Goal: Information Seeking & Learning: Learn about a topic

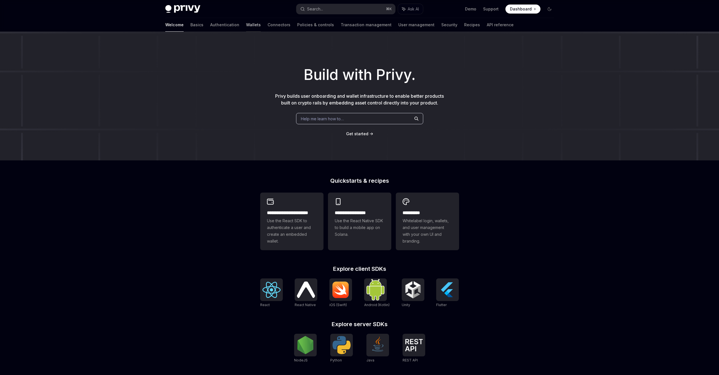
click at [246, 26] on link "Wallets" at bounding box center [253, 25] width 15 height 14
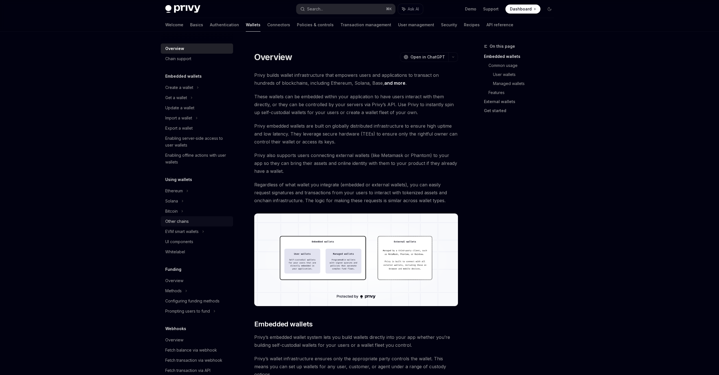
click at [176, 225] on link "Other chains" at bounding box center [197, 221] width 72 height 10
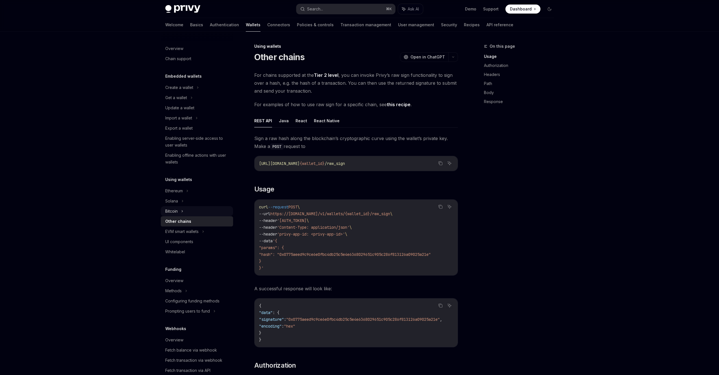
click at [171, 213] on div "Bitcoin" at bounding box center [171, 211] width 12 height 7
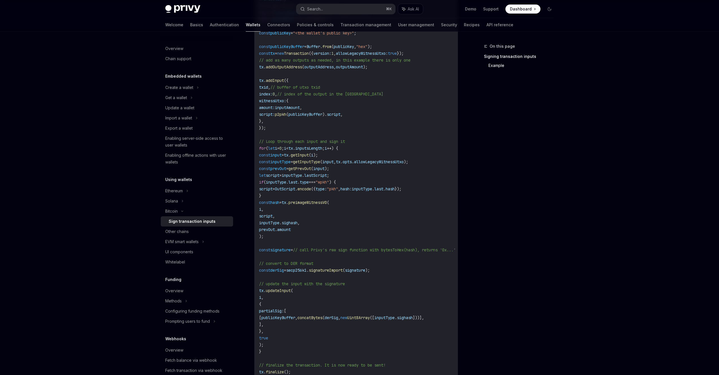
scroll to position [307, 0]
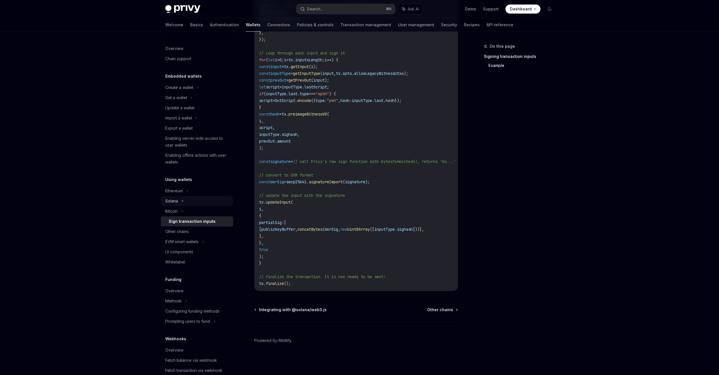
click at [174, 103] on div "Solana" at bounding box center [197, 98] width 72 height 10
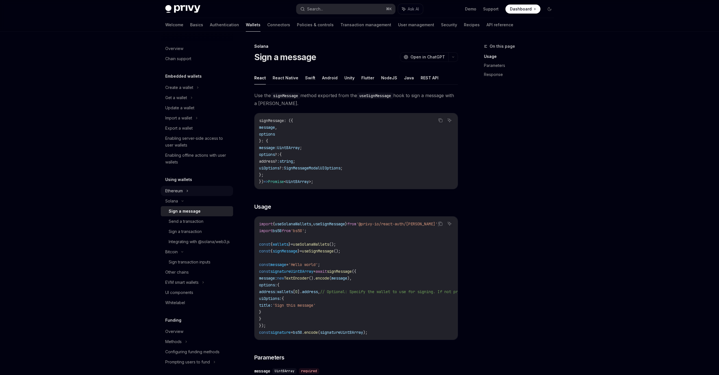
click at [173, 91] on div "Ethereum" at bounding box center [179, 87] width 28 height 7
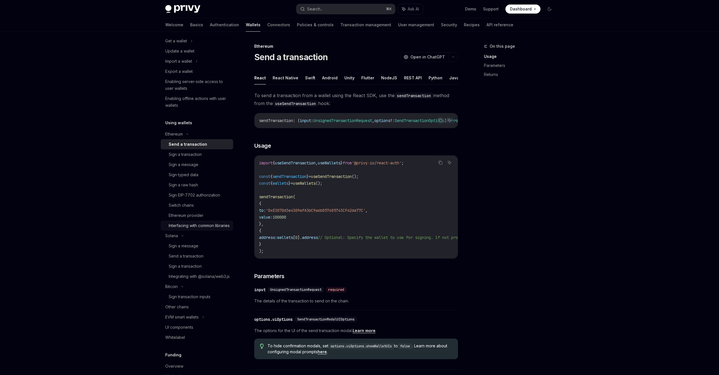
scroll to position [57, 0]
click at [184, 300] on div "Sign transaction inputs" at bounding box center [190, 296] width 42 height 7
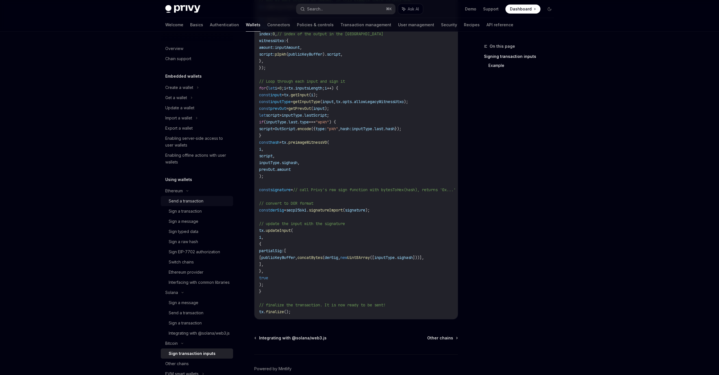
scroll to position [273, 0]
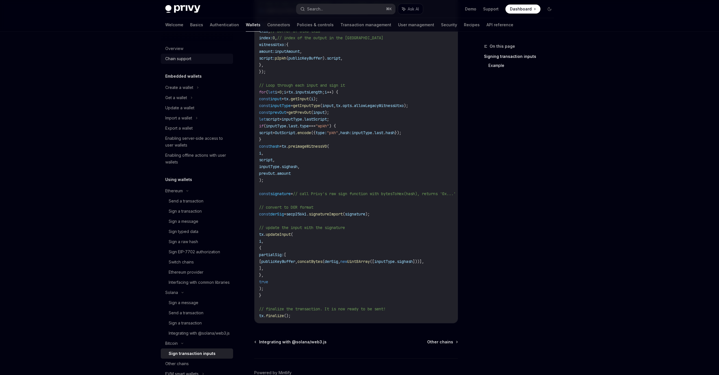
click at [174, 59] on div "Chain support" at bounding box center [178, 58] width 26 height 7
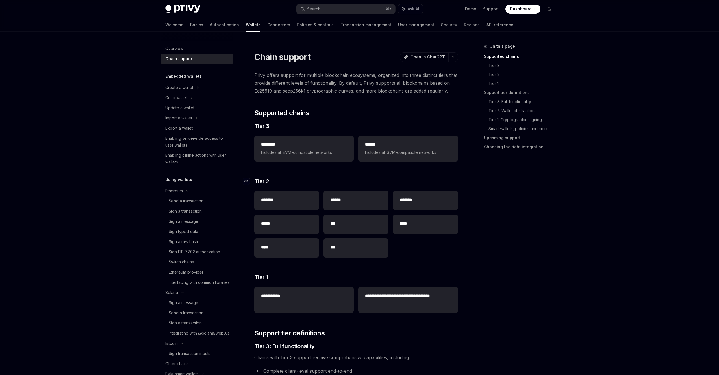
click at [264, 183] on span "Tier 2" at bounding box center [261, 181] width 15 height 8
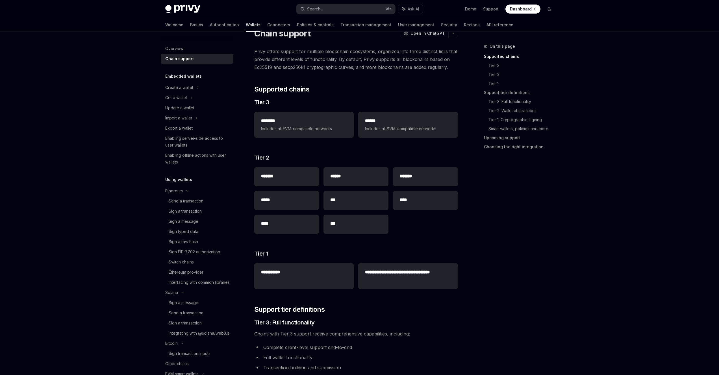
scroll to position [85, 0]
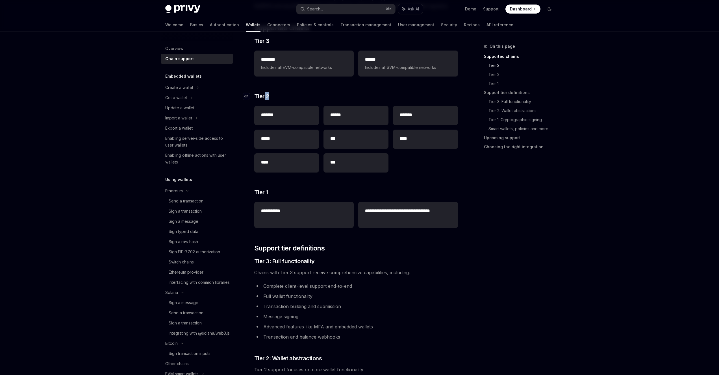
drag, startPoint x: 264, startPoint y: 98, endPoint x: 330, endPoint y: 97, distance: 66.4
click at [330, 97] on h3 "​ Tier 2" at bounding box center [356, 96] width 204 height 8
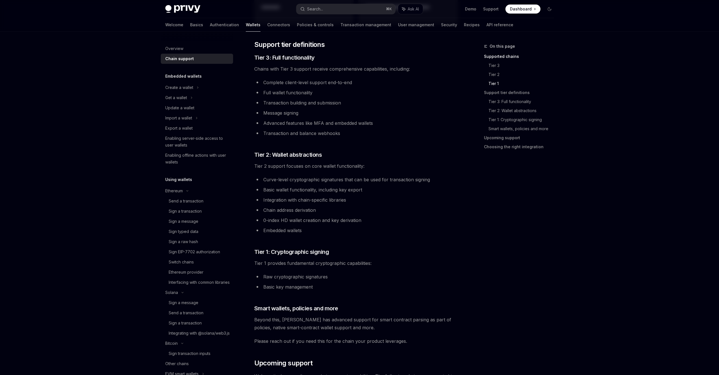
scroll to position [290, 0]
click at [313, 154] on span "Tier 2: Wallet abstractions" at bounding box center [288, 154] width 68 height 8
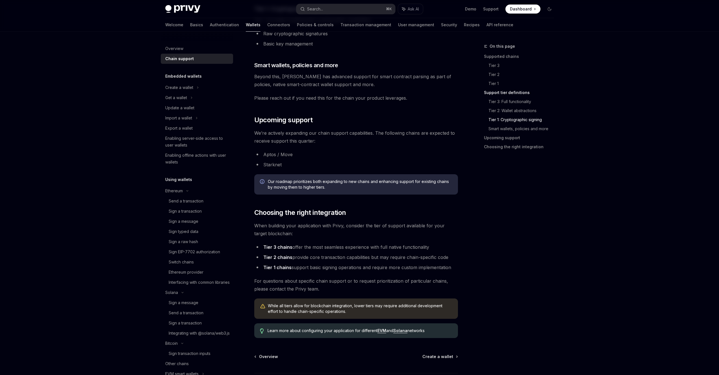
scroll to position [539, 0]
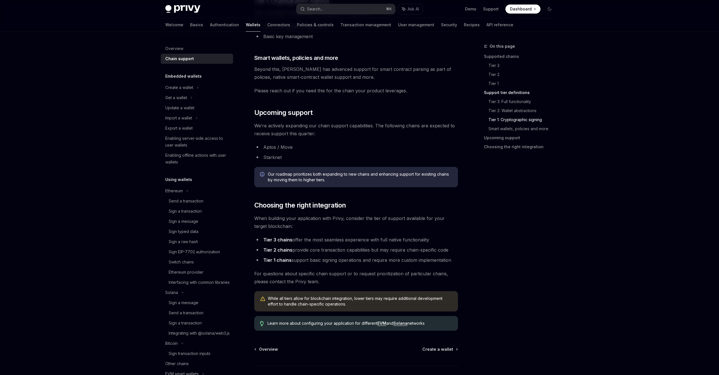
click at [342, 250] on li "Tier 2 chains provide core transaction capabilities but may require chain-speci…" at bounding box center [356, 250] width 204 height 8
click at [366, 254] on ul "Tier 3 chains offer the most seamless experience with full native functionality…" at bounding box center [356, 250] width 204 height 28
click at [376, 250] on li "Tier 2 chains provide core transaction capabilities but may require chain-speci…" at bounding box center [356, 250] width 204 height 8
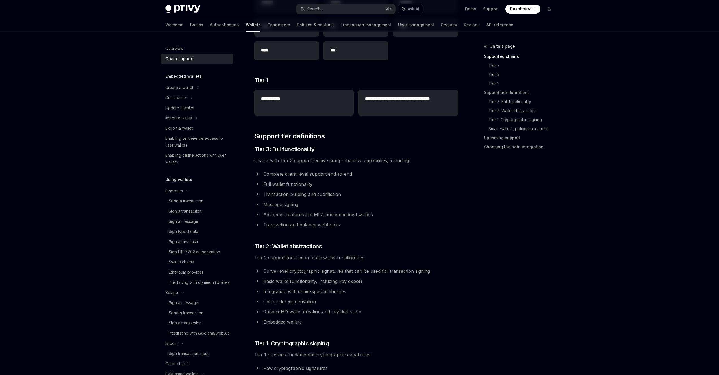
scroll to position [168, 0]
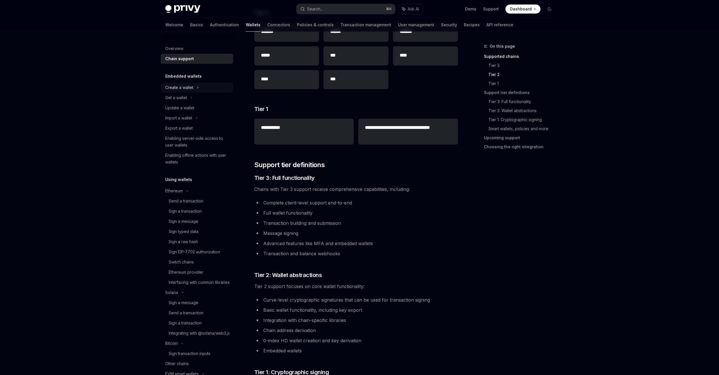
click at [189, 88] on div "Create a wallet" at bounding box center [179, 87] width 28 height 7
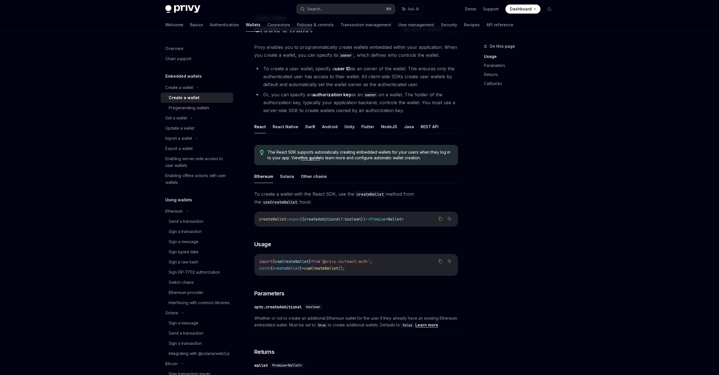
scroll to position [35, 0]
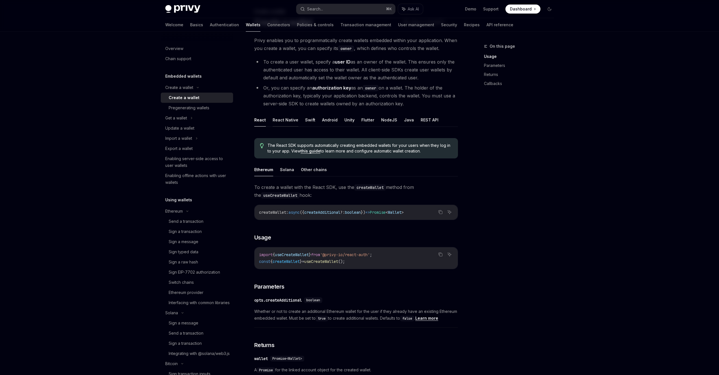
click at [292, 123] on button "React Native" at bounding box center [286, 119] width 26 height 13
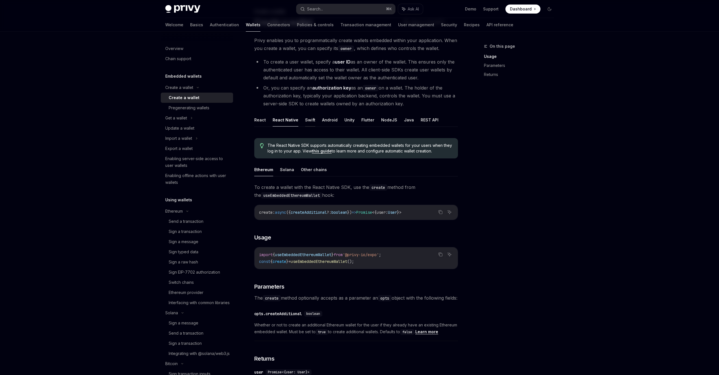
click at [305, 123] on button "Swift" at bounding box center [310, 119] width 10 height 13
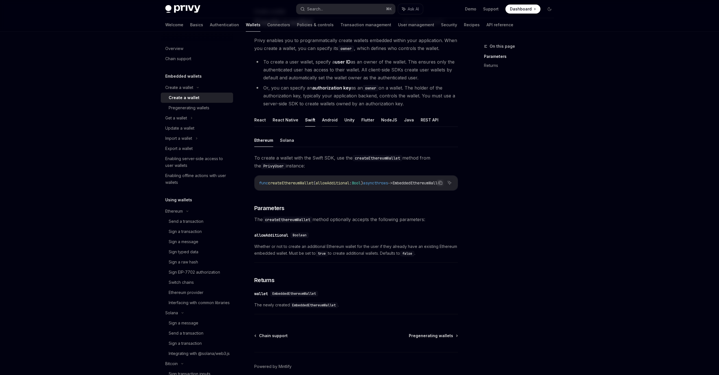
click at [325, 120] on button "Android" at bounding box center [330, 119] width 16 height 13
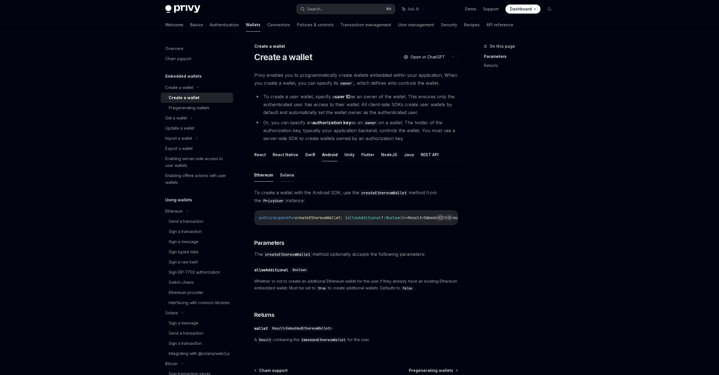
click at [290, 176] on button "Solana" at bounding box center [287, 174] width 14 height 13
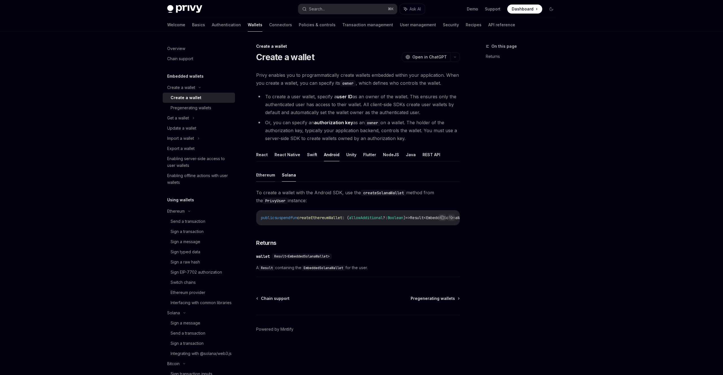
click at [267, 177] on button "Ethereum" at bounding box center [265, 174] width 19 height 13
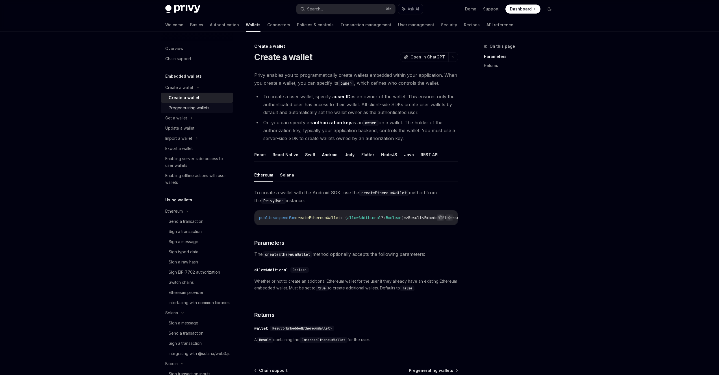
click at [195, 108] on div "Pregenerating wallets" at bounding box center [189, 108] width 41 height 7
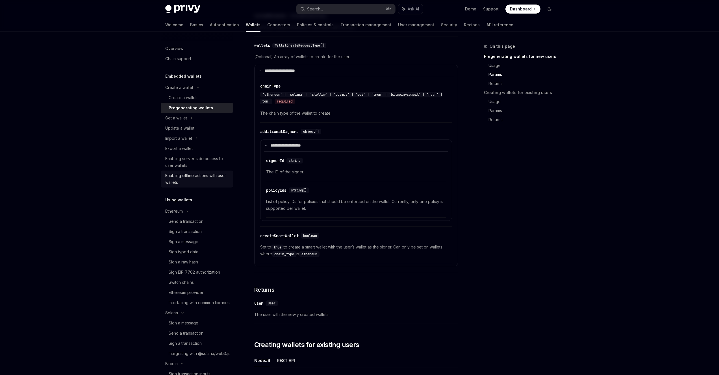
scroll to position [350, 0]
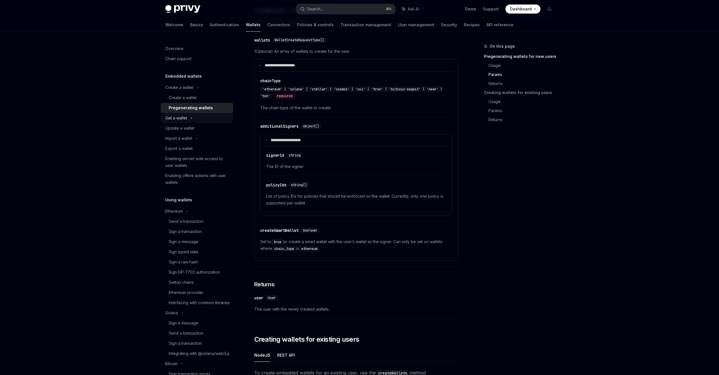
click at [180, 122] on div "Get a wallet" at bounding box center [197, 118] width 72 height 10
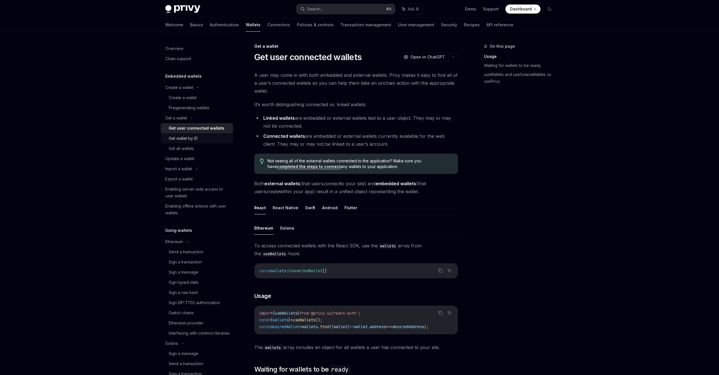
click at [193, 134] on link "Get wallet by ID" at bounding box center [197, 138] width 72 height 10
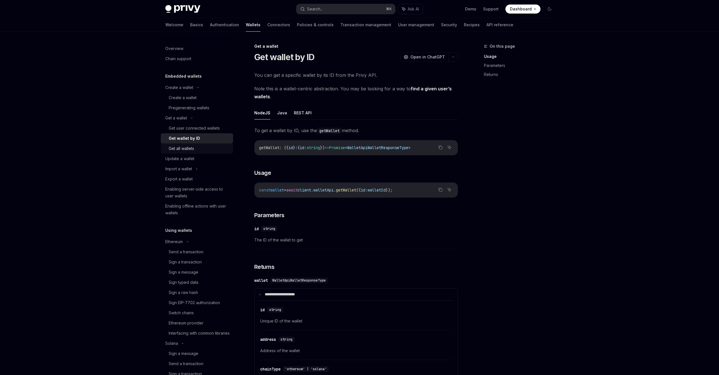
click at [194, 147] on div "Get all wallets" at bounding box center [199, 148] width 61 height 7
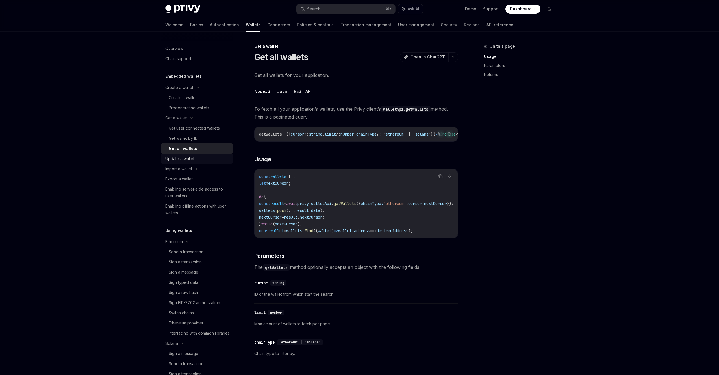
click at [192, 157] on div "Update a wallet" at bounding box center [179, 158] width 29 height 7
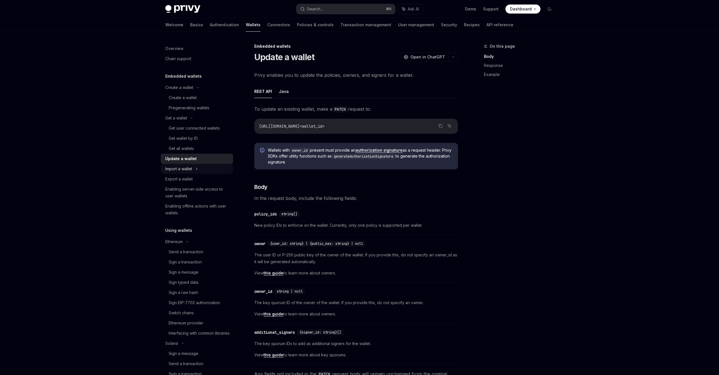
click at [192, 168] on div "Import a wallet" at bounding box center [178, 169] width 27 height 7
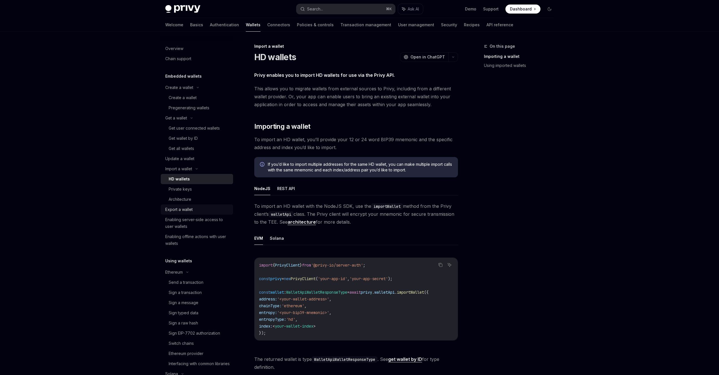
click at [182, 207] on div "Export a wallet" at bounding box center [178, 209] width 27 height 7
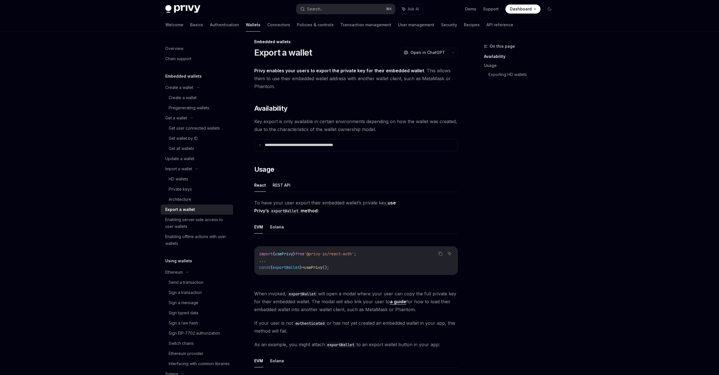
scroll to position [6, 0]
click at [273, 227] on button "Solana" at bounding box center [277, 225] width 14 height 13
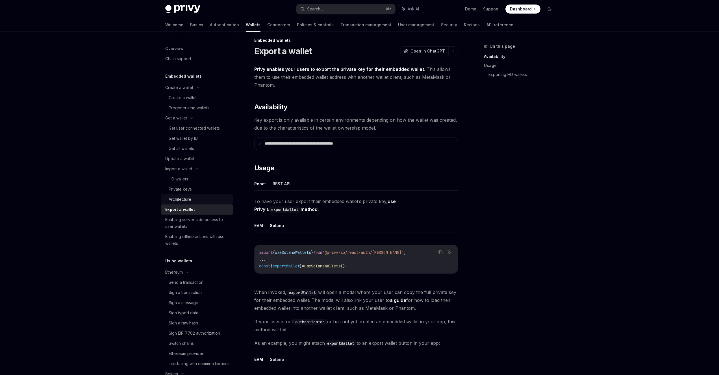
click at [185, 198] on div "Architecture" at bounding box center [180, 199] width 23 height 7
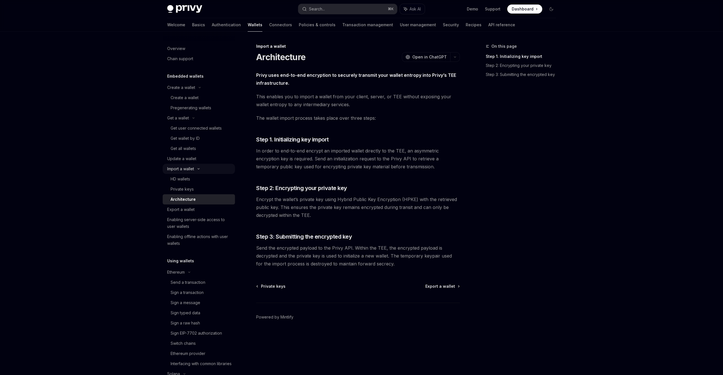
click at [181, 170] on div "Import a wallet" at bounding box center [180, 169] width 27 height 7
click at [184, 178] on div "HD wallets" at bounding box center [180, 179] width 19 height 7
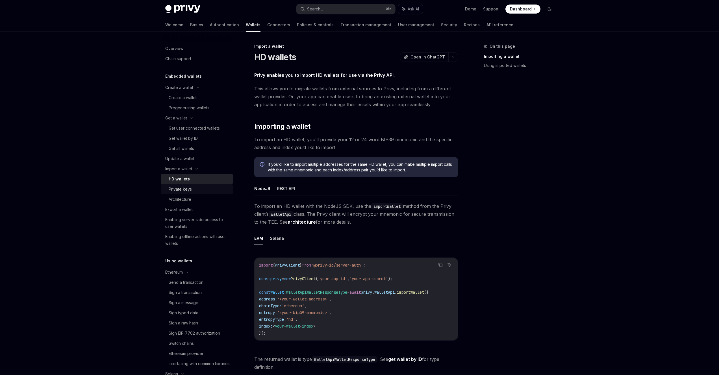
click at [188, 190] on div "Private keys" at bounding box center [180, 189] width 23 height 7
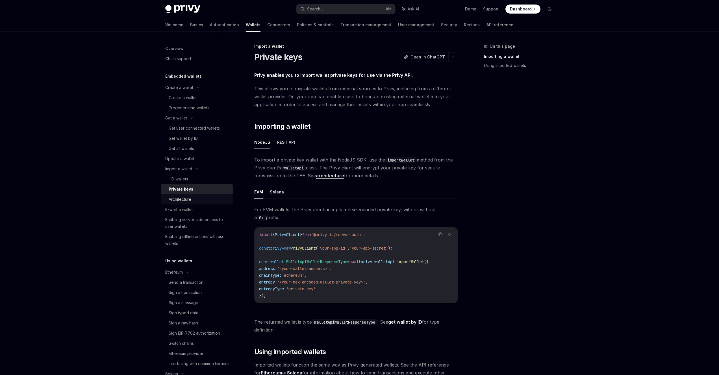
click at [186, 199] on div "Architecture" at bounding box center [180, 199] width 23 height 7
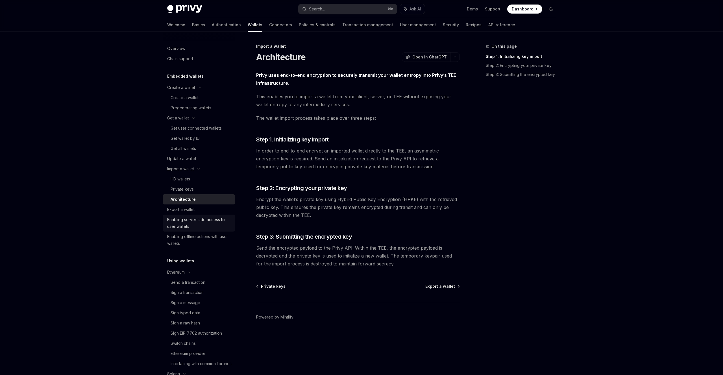
click at [190, 217] on div "Enabling server-side access to user wallets" at bounding box center [199, 223] width 64 height 14
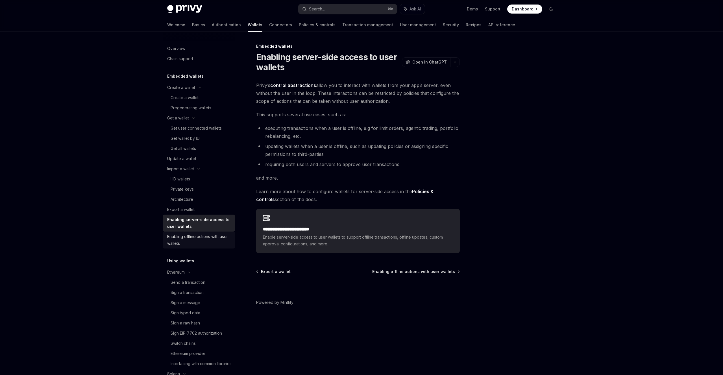
click at [188, 239] on div "Enabling offline actions with user wallets" at bounding box center [199, 240] width 64 height 14
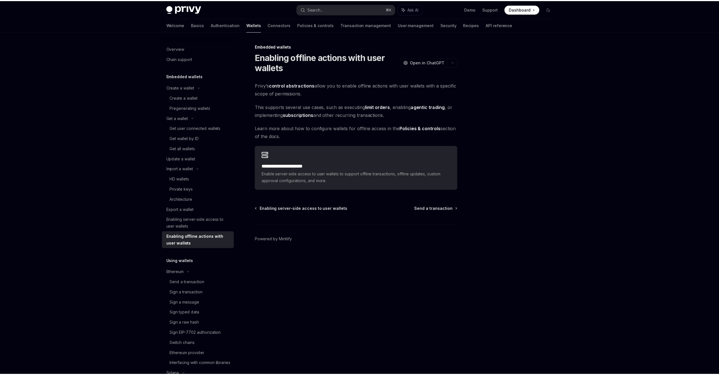
scroll to position [84, 0]
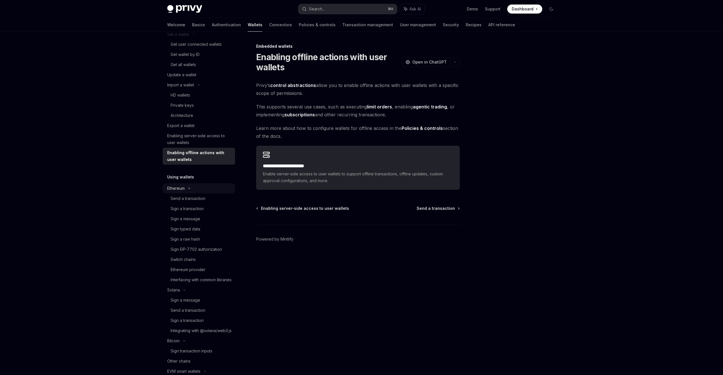
click at [196, 5] on icon at bounding box center [199, 4] width 7 height 2
click at [181, 39] on div "Solana" at bounding box center [199, 34] width 72 height 10
click at [179, 209] on div "Bitcoin" at bounding box center [173, 208] width 12 height 7
click at [182, 219] on div "Other chains" at bounding box center [178, 219] width 23 height 7
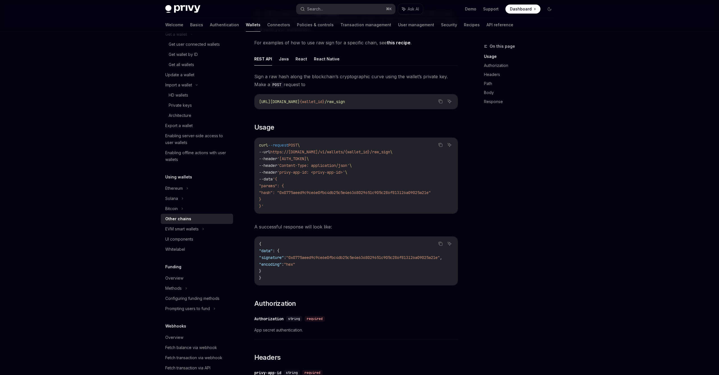
scroll to position [62, 0]
click at [187, 230] on div "EVM smart wallets" at bounding box center [181, 229] width 33 height 7
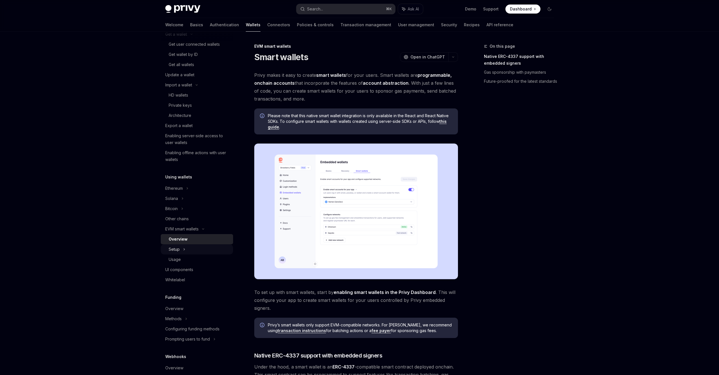
click at [177, 250] on div "Setup" at bounding box center [174, 249] width 11 height 7
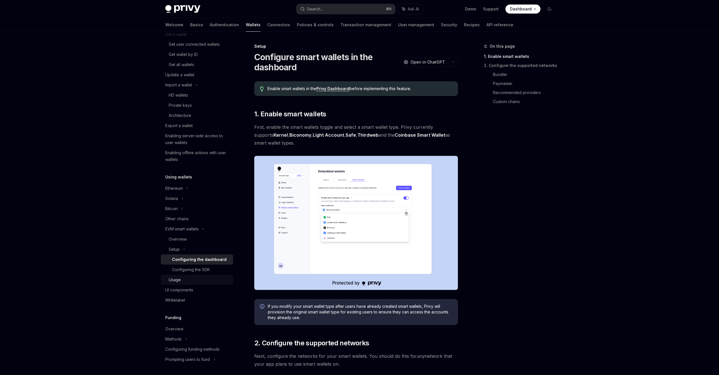
click at [179, 278] on div "Usage" at bounding box center [175, 280] width 12 height 7
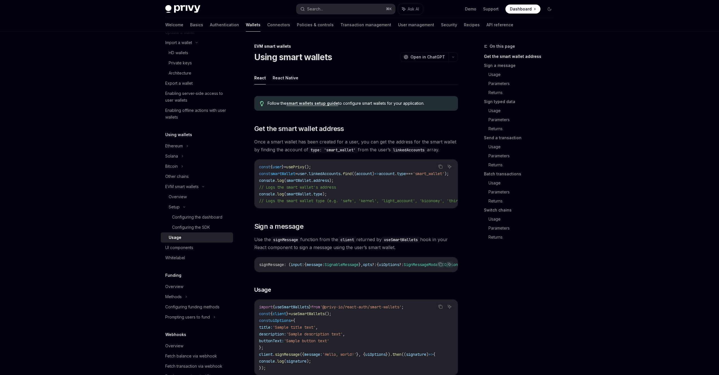
scroll to position [171, 0]
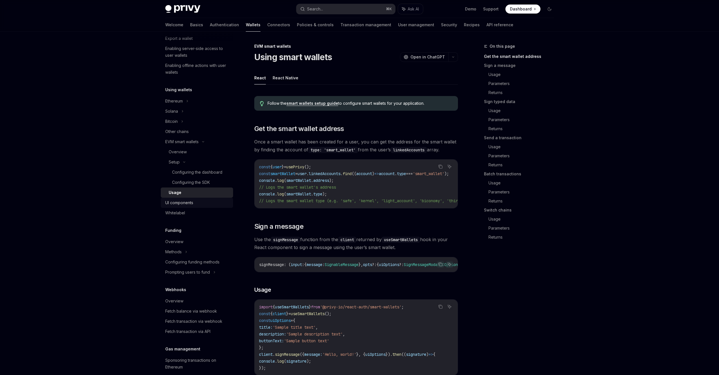
click at [182, 204] on div "UI components" at bounding box center [179, 203] width 28 height 7
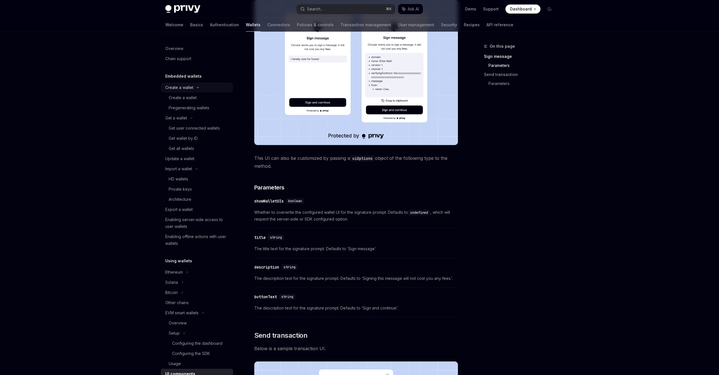
click at [178, 87] on div "Create a wallet" at bounding box center [179, 87] width 28 height 7
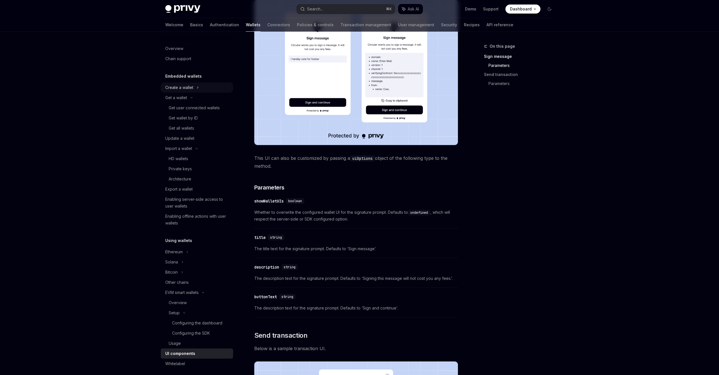
click at [178, 87] on div "Create a wallet" at bounding box center [179, 87] width 28 height 7
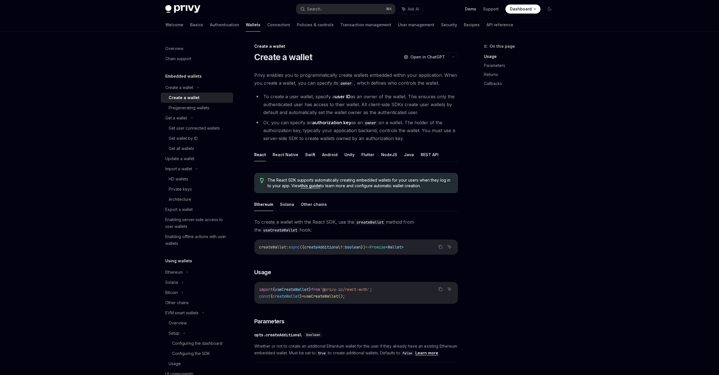
click at [472, 10] on link "Demo" at bounding box center [470, 9] width 11 height 6
